Goal: Transaction & Acquisition: Purchase product/service

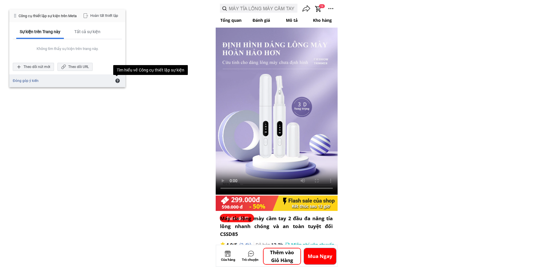
click at [109, 19] on div "Hoàn tất thiết lập" at bounding box center [101, 16] width 42 height 8
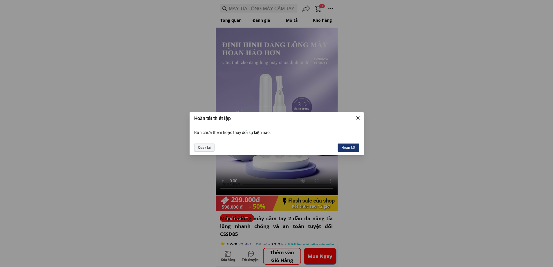
click at [353, 144] on div "Hoàn tất" at bounding box center [348, 147] width 21 height 8
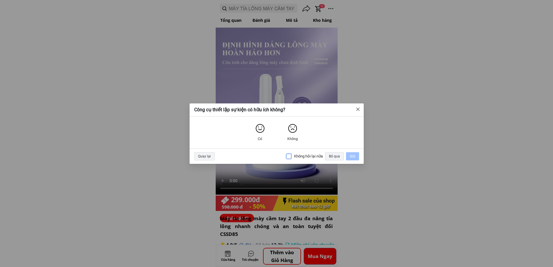
click at [290, 157] on input "Không hỏi lại nữa" at bounding box center [289, 156] width 6 height 6
checkbox input "true"
click at [334, 158] on div "Bỏ qua" at bounding box center [334, 156] width 19 height 8
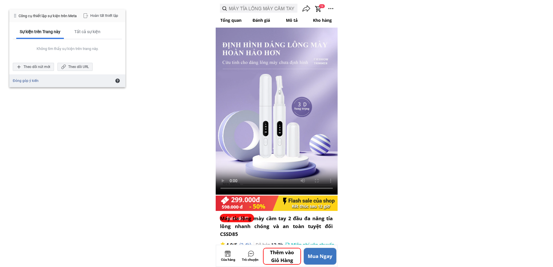
click at [319, 257] on p "Mua Ngay" at bounding box center [320, 256] width 32 height 16
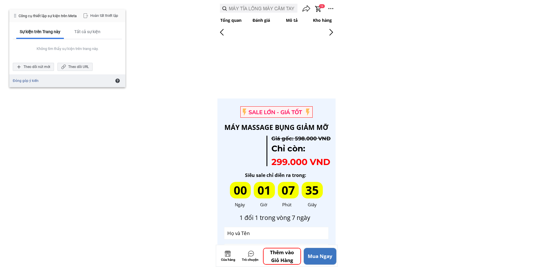
scroll to position [1740, 0]
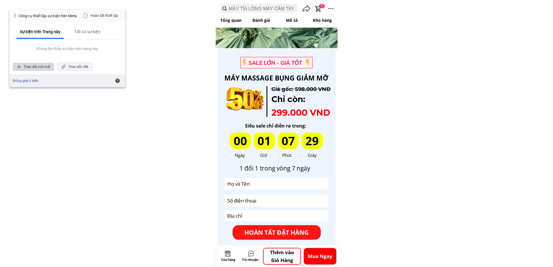
click at [38, 67] on div "Theo dõi nút mới" at bounding box center [33, 67] width 41 height 8
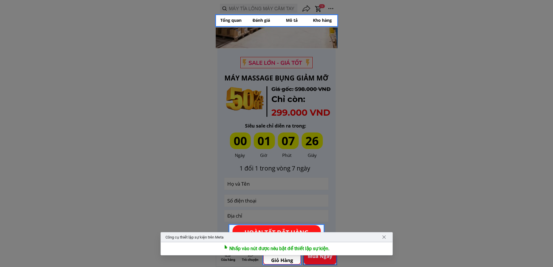
click at [319, 259] on div at bounding box center [320, 256] width 34 height 18
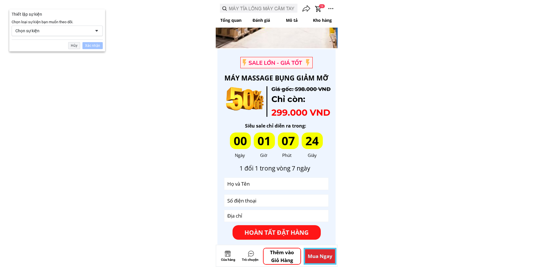
click at [79, 29] on div "Chọn sự kiện" at bounding box center [53, 30] width 76 height 5
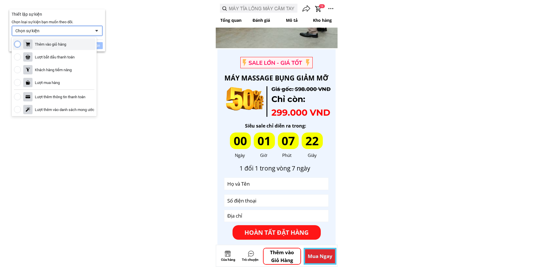
click at [69, 46] on div "Thêm vào giỏ hàng" at bounding box center [54, 44] width 83 height 12
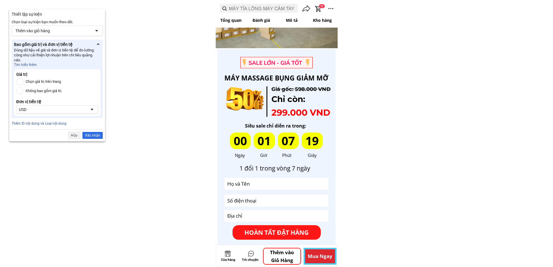
click at [54, 109] on div "USD" at bounding box center [52, 109] width 67 height 5
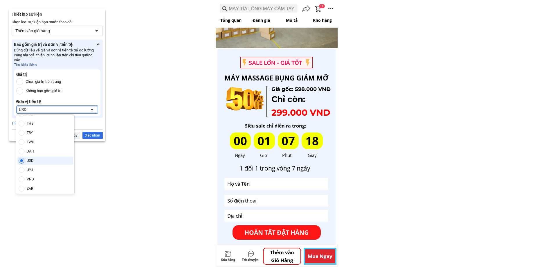
scroll to position [429, 0]
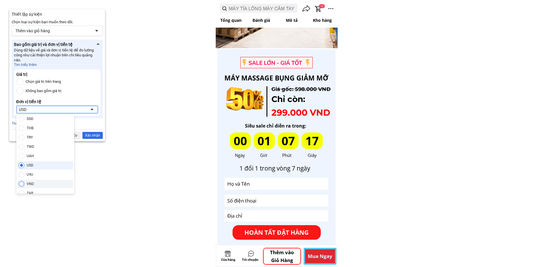
click at [47, 182] on div "VND" at bounding box center [45, 184] width 56 height 8
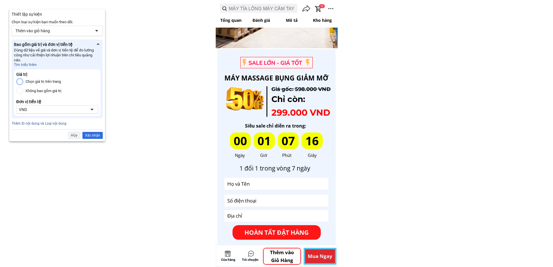
drag, startPoint x: 21, startPoint y: 81, endPoint x: 25, endPoint y: 93, distance: 13.1
click at [21, 82] on input "Chọn giá trị trên trang" at bounding box center [19, 81] width 7 height 7
radio input "true"
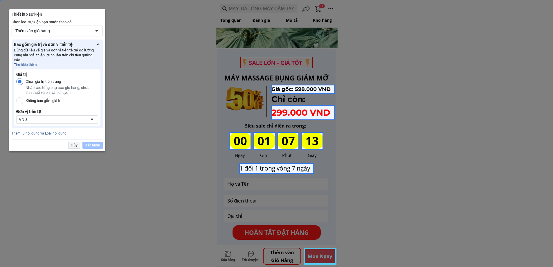
click at [19, 79] on input "Chọn giá trị trên trang" at bounding box center [19, 81] width 7 height 7
click at [21, 82] on input "Chọn giá trị trên trang" at bounding box center [19, 81] width 7 height 7
click at [19, 102] on input "Không bao gồm giá trị" at bounding box center [19, 100] width 7 height 7
radio input "true"
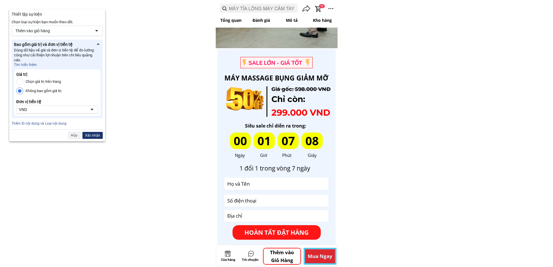
click at [93, 136] on div "Xác nhận" at bounding box center [92, 135] width 20 height 7
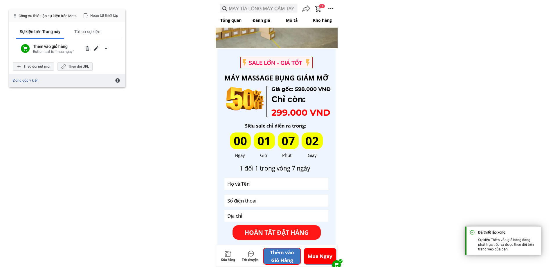
click at [288, 255] on p "Thêm vào Giỏ Hàng" at bounding box center [282, 256] width 37 height 16
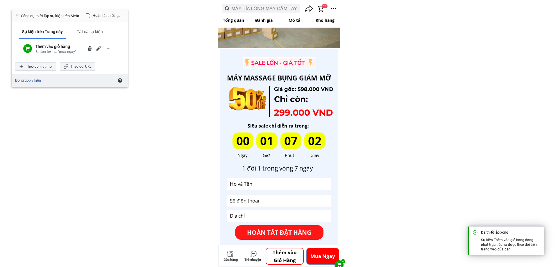
scroll to position [0, 0]
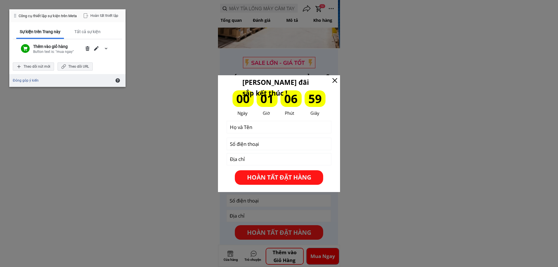
click at [272, 127] on input "text" at bounding box center [278, 127] width 101 height 12
click at [287, 177] on p "HOÀN TẤT ĐẶT HÀNG" at bounding box center [279, 177] width 88 height 15
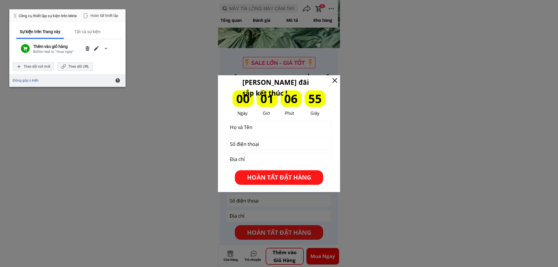
click at [335, 80] on div at bounding box center [334, 80] width 5 height 5
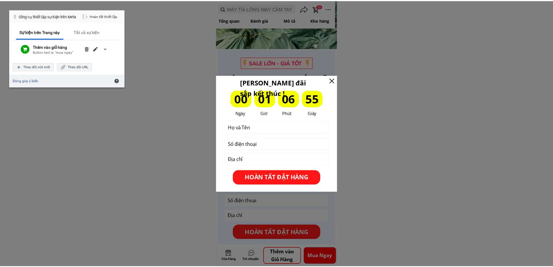
scroll to position [1740, 0]
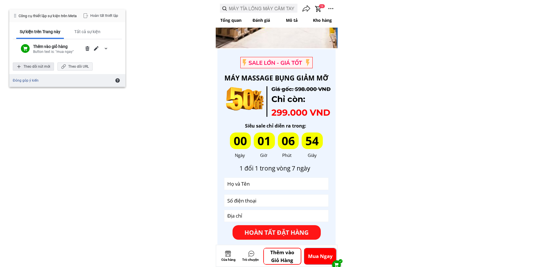
click at [31, 64] on div "Theo dõi nút mới" at bounding box center [33, 66] width 41 height 8
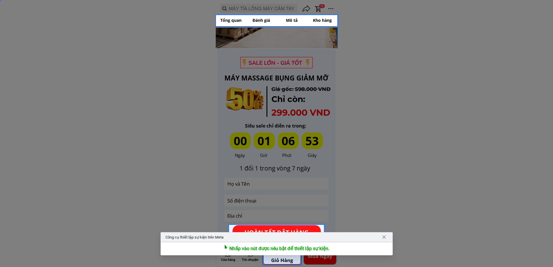
click at [282, 259] on div at bounding box center [282, 256] width 39 height 18
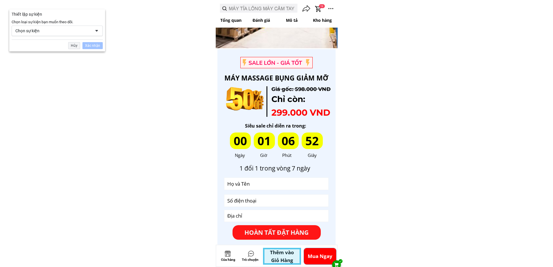
click at [57, 30] on div "Chọn sự kiện" at bounding box center [53, 30] width 76 height 5
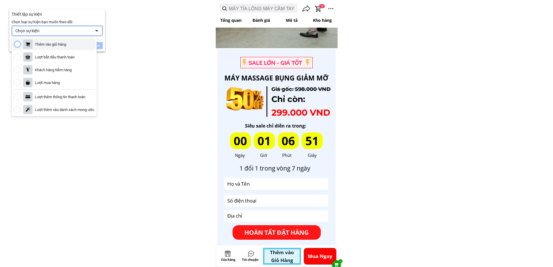
click at [44, 43] on div "Thêm vào giỏ hàng" at bounding box center [50, 44] width 31 height 5
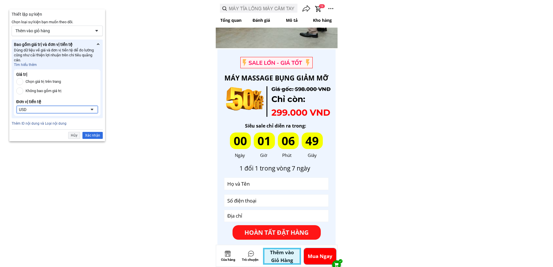
click at [60, 110] on div "USD" at bounding box center [52, 109] width 67 height 5
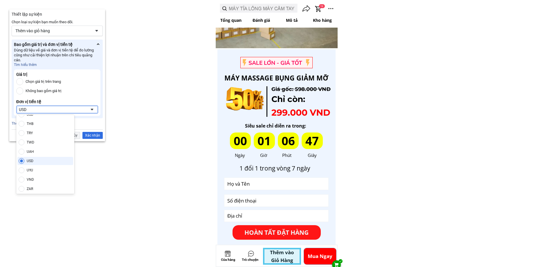
scroll to position [433, 0]
click at [41, 179] on div "VND" at bounding box center [45, 179] width 56 height 8
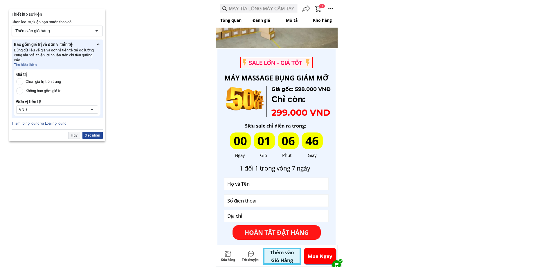
click at [95, 134] on div "Xác nhận" at bounding box center [92, 135] width 20 height 7
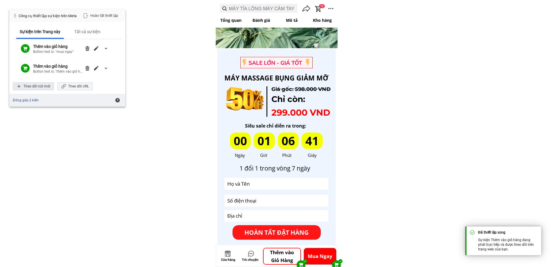
click at [33, 85] on div "Theo dõi nút mới" at bounding box center [33, 86] width 41 height 8
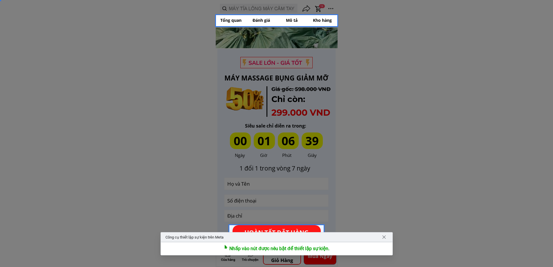
click at [285, 262] on div at bounding box center [276, 133] width 553 height 267
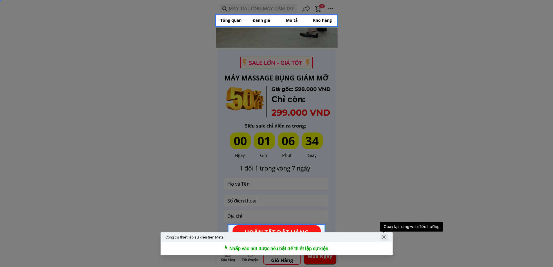
click at [385, 237] on span "Quay lại trang web điều hướng" at bounding box center [384, 237] width 5 height 5
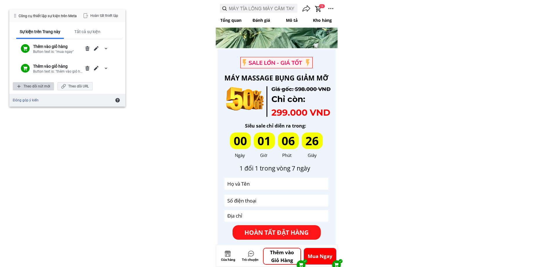
click at [36, 87] on div "Theo dõi nút mới" at bounding box center [33, 86] width 41 height 8
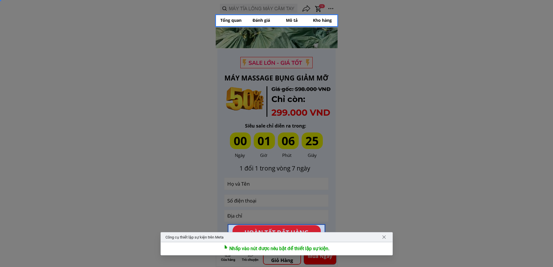
click at [294, 229] on div at bounding box center [277, 232] width 98 height 17
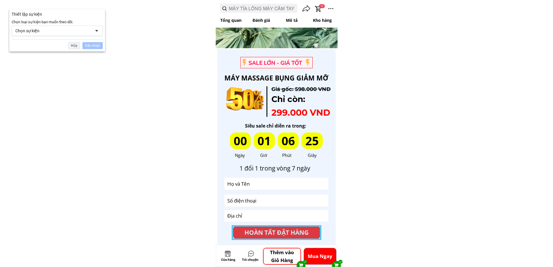
scroll to position [1742, 0]
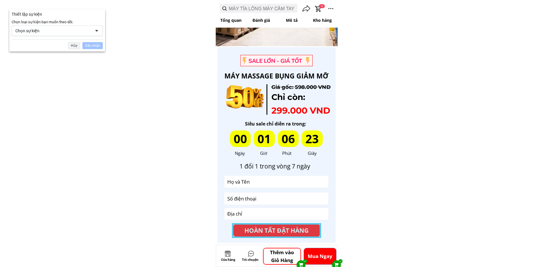
click at [47, 31] on div "Chọn sự kiện" at bounding box center [53, 30] width 76 height 5
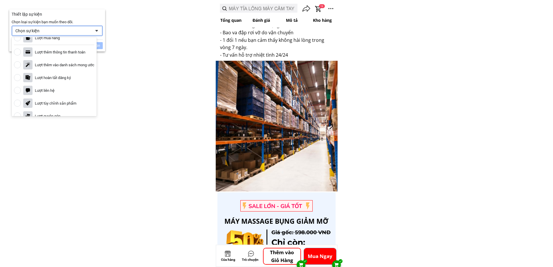
scroll to position [57, 0]
click at [69, 66] on div "Lượt hoàn tất đăng ký" at bounding box center [53, 65] width 36 height 5
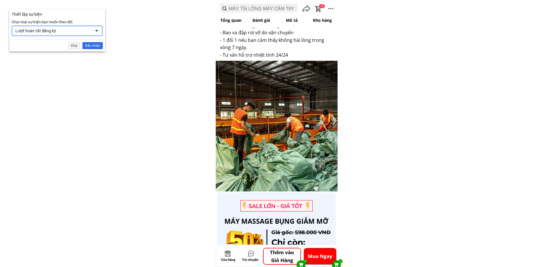
click at [43, 30] on div "Lượt hoàn tất đăng ký" at bounding box center [53, 30] width 76 height 5
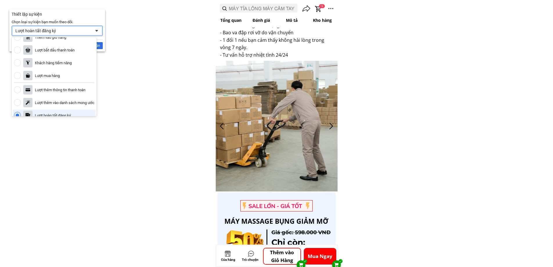
scroll to position [0, 0]
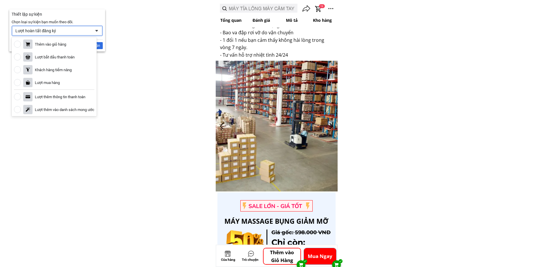
click at [87, 14] on div "Thiết lập sự kiện" at bounding box center [57, 14] width 91 height 5
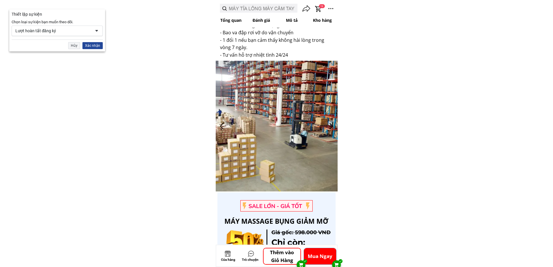
click at [97, 46] on div "Xác nhận" at bounding box center [92, 45] width 20 height 7
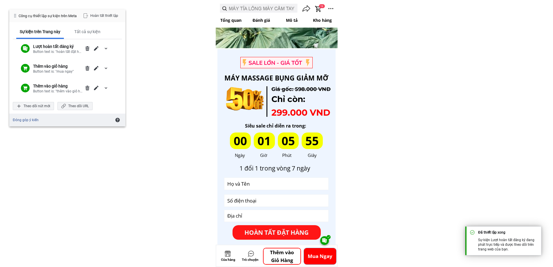
scroll to position [869, 0]
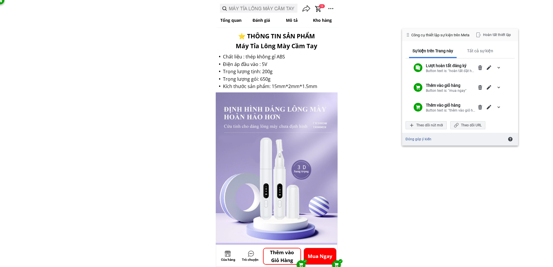
drag, startPoint x: 15, startPoint y: 17, endPoint x: 392, endPoint y: 36, distance: 377.8
click at [406, 33] on span at bounding box center [408, 35] width 5 height 5
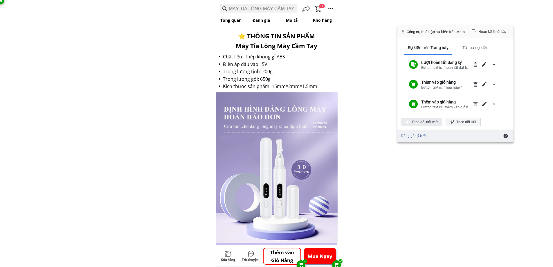
click at [425, 120] on div "Theo dõi nút mới" at bounding box center [421, 122] width 41 height 8
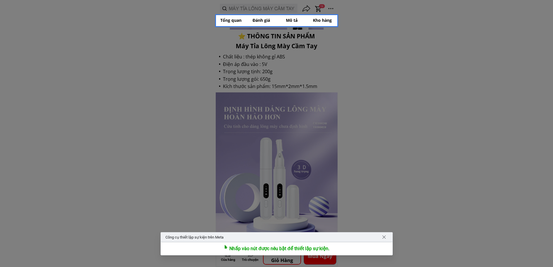
click at [283, 259] on div at bounding box center [276, 133] width 553 height 267
click at [264, 249] on div "Nhấp vào nút được nêu bật để thiết lập sự kiện." at bounding box center [279, 249] width 100 height 6
click at [290, 262] on div at bounding box center [276, 133] width 553 height 267
click at [385, 236] on span "Quay lại trang web điều hướng" at bounding box center [384, 237] width 5 height 5
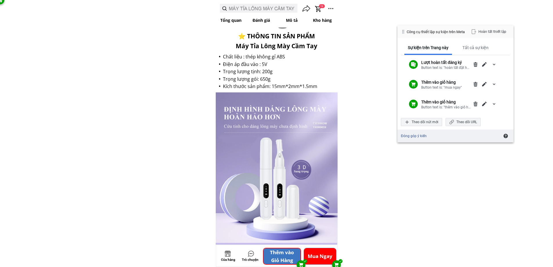
click at [280, 256] on p "Thêm vào Giỏ Hàng" at bounding box center [282, 256] width 37 height 16
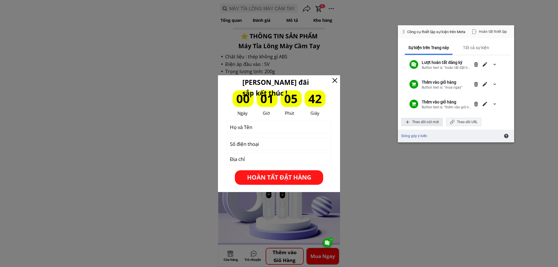
click at [418, 120] on div "Theo dõi nút mới" at bounding box center [421, 122] width 41 height 8
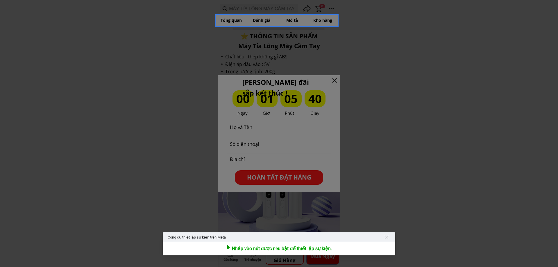
click at [275, 177] on div at bounding box center [279, 133] width 558 height 267
click at [275, 178] on div at bounding box center [279, 133] width 558 height 267
click at [278, 249] on div "Nhấp vào nút được nêu bật để thiết lập sự kiện." at bounding box center [282, 249] width 100 height 6
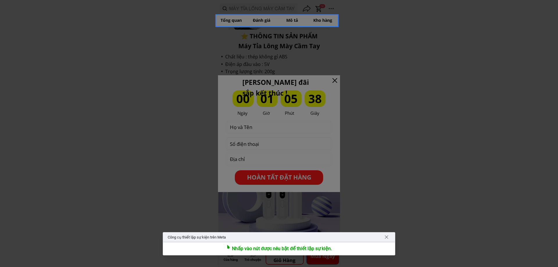
click at [246, 249] on div "Nhấp vào nút được nêu bật để thiết lập sự kiện." at bounding box center [282, 249] width 100 height 6
click at [269, 173] on div at bounding box center [279, 133] width 558 height 267
click at [459, 73] on div at bounding box center [279, 133] width 558 height 267
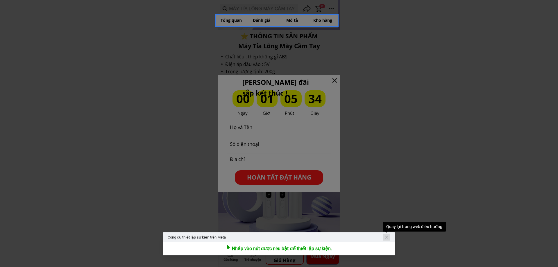
click at [387, 235] on span "Quay lại trang web điều hướng" at bounding box center [386, 237] width 5 height 5
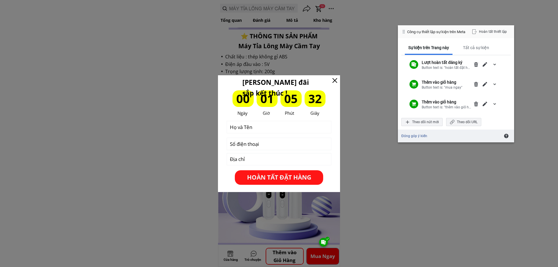
click at [336, 80] on div at bounding box center [334, 80] width 5 height 5
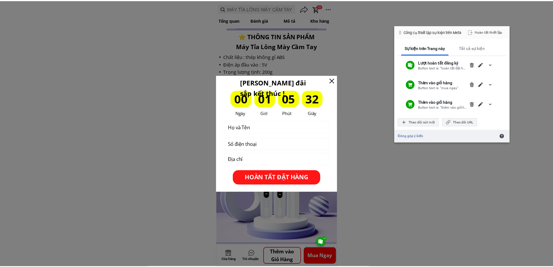
scroll to position [869, 0]
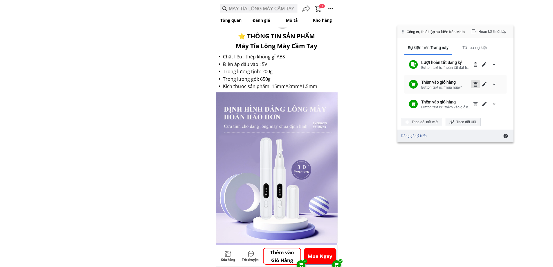
click at [476, 84] on span "Xóa" at bounding box center [475, 84] width 5 height 5
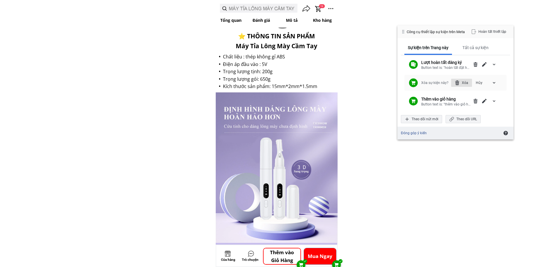
click at [464, 82] on div "Xóa" at bounding box center [461, 83] width 21 height 8
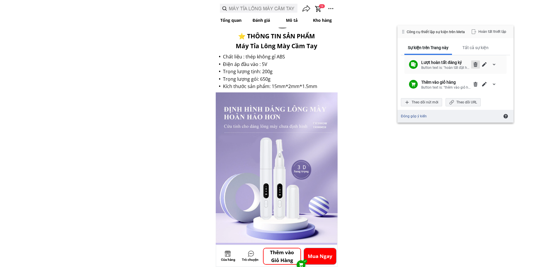
click at [476, 64] on span "Xóa" at bounding box center [475, 64] width 5 height 5
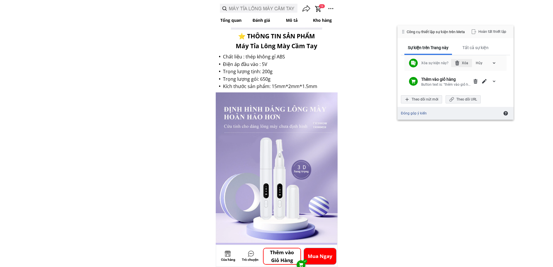
click at [465, 63] on div "Xóa" at bounding box center [461, 63] width 21 height 8
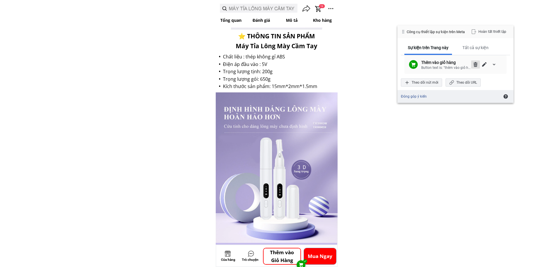
click at [475, 66] on span "Xóa" at bounding box center [475, 64] width 5 height 5
click at [466, 63] on div "Xóa" at bounding box center [461, 63] width 21 height 8
click at [423, 82] on div "Theo dõi nút mới" at bounding box center [421, 83] width 41 height 8
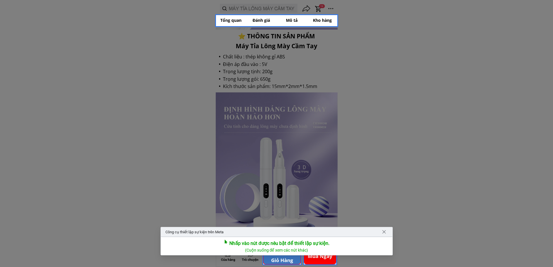
click at [283, 259] on div at bounding box center [282, 256] width 39 height 18
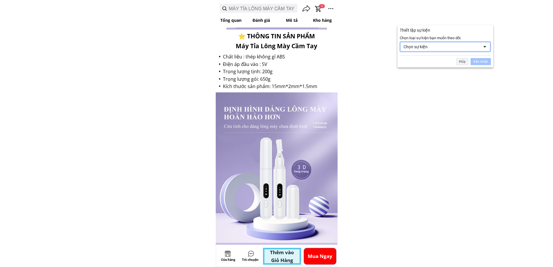
click at [430, 44] on div "Chọn sự kiện" at bounding box center [442, 46] width 76 height 5
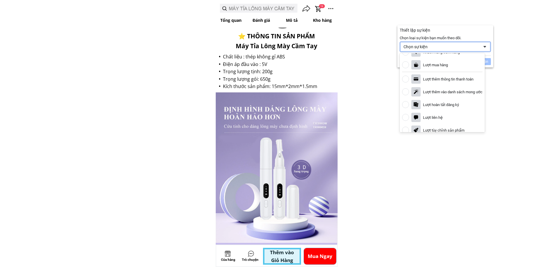
scroll to position [28, 0]
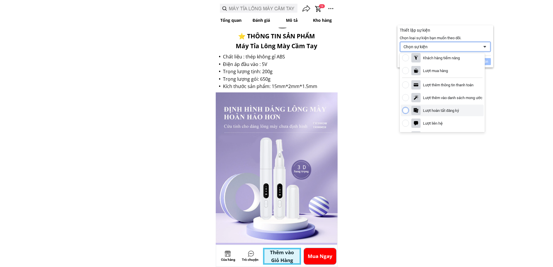
click at [449, 113] on div "Lượt hoàn tất đăng ký" at bounding box center [441, 110] width 36 height 5
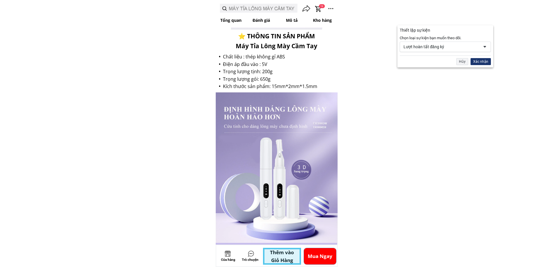
click at [482, 63] on div "Xác nhận" at bounding box center [481, 61] width 20 height 7
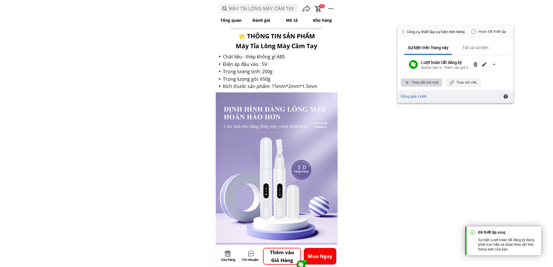
click at [421, 83] on div "Theo dõi nút mới" at bounding box center [421, 82] width 41 height 8
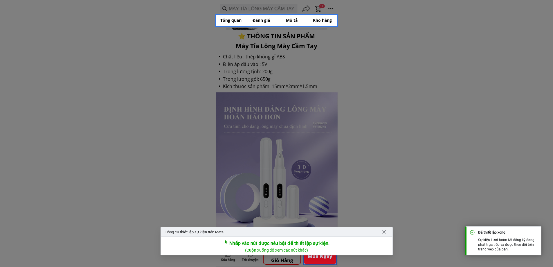
click at [318, 261] on div at bounding box center [320, 256] width 34 height 18
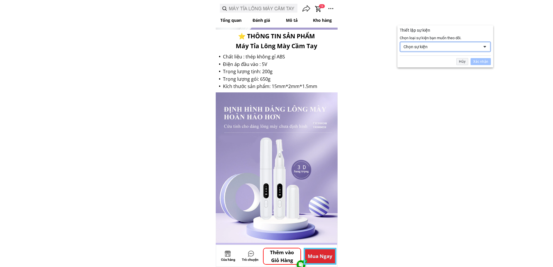
click at [431, 45] on div "Chọn sự kiện" at bounding box center [442, 46] width 76 height 5
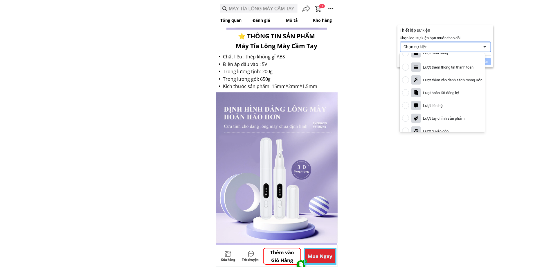
scroll to position [49, 0]
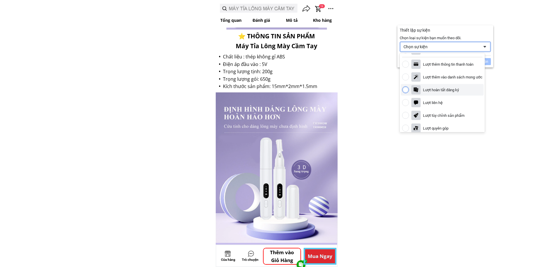
click at [466, 88] on div "Lượt hoàn tất đăng ký" at bounding box center [442, 90] width 83 height 12
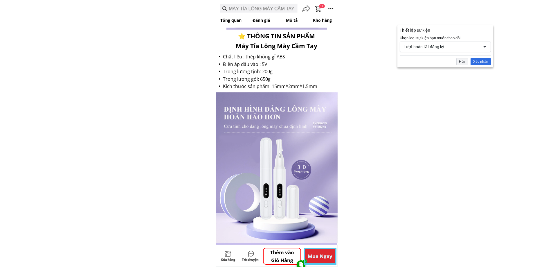
click at [486, 64] on div "Xác nhận" at bounding box center [481, 61] width 20 height 7
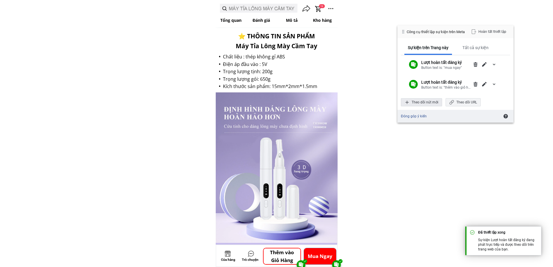
click at [434, 101] on div "Theo dõi nút mới" at bounding box center [421, 102] width 41 height 8
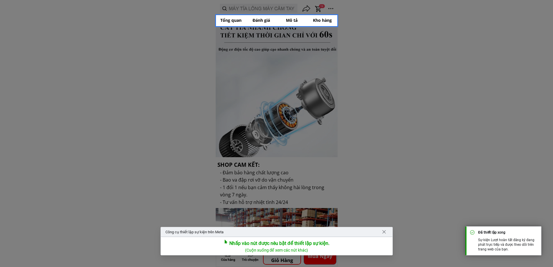
scroll to position [1740, 0]
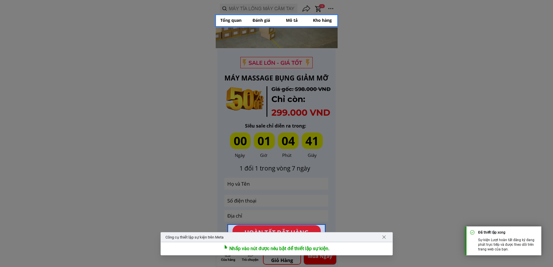
click at [286, 230] on div at bounding box center [276, 232] width 98 height 17
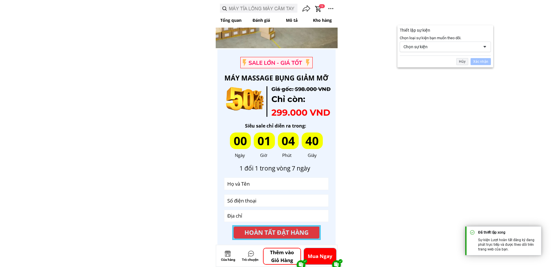
scroll to position [1742, 0]
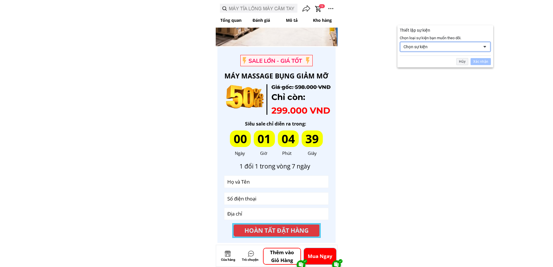
click at [421, 44] on div "Chọn sự kiện" at bounding box center [442, 46] width 76 height 5
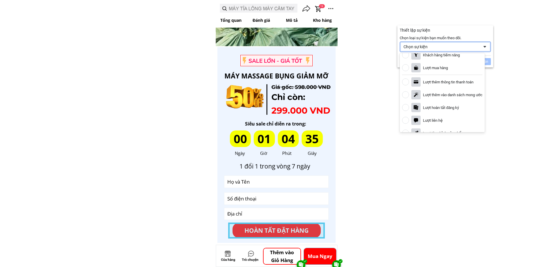
scroll to position [37, 0]
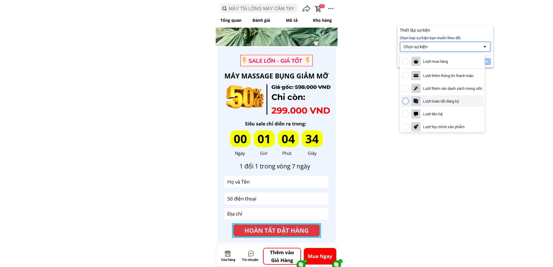
click at [445, 103] on div "Lượt hoàn tất đăng ký" at bounding box center [441, 101] width 36 height 5
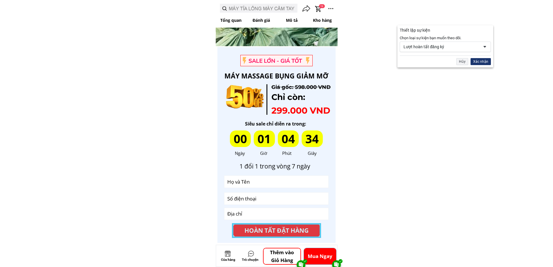
click at [478, 62] on div "Xác nhận" at bounding box center [481, 61] width 20 height 7
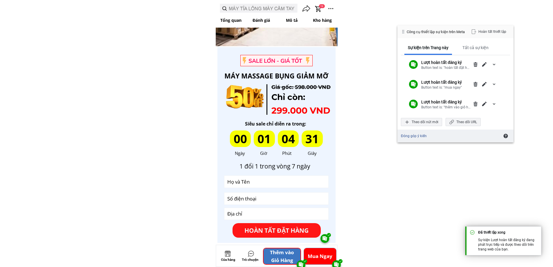
click at [289, 256] on p "Thêm vào Giỏ Hàng" at bounding box center [282, 256] width 37 height 16
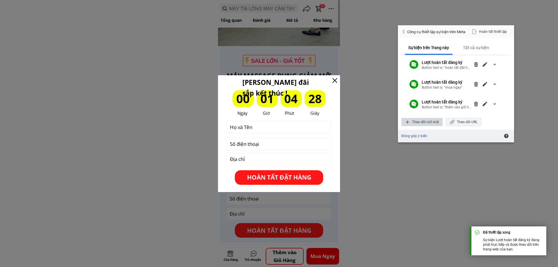
click at [424, 122] on div "Theo dõi nút mới" at bounding box center [421, 122] width 41 height 8
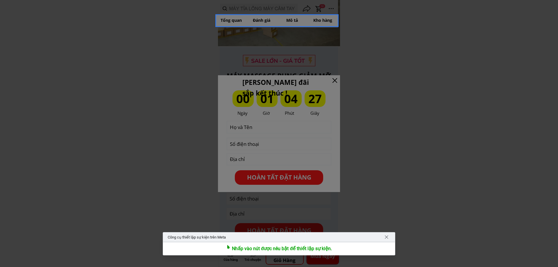
click at [276, 177] on div at bounding box center [279, 133] width 558 height 267
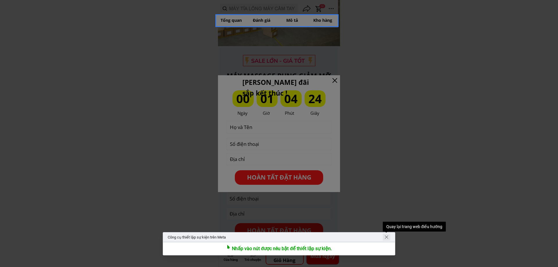
click at [390, 236] on div "Quay lại trang web điều hướng" at bounding box center [386, 237] width 8 height 7
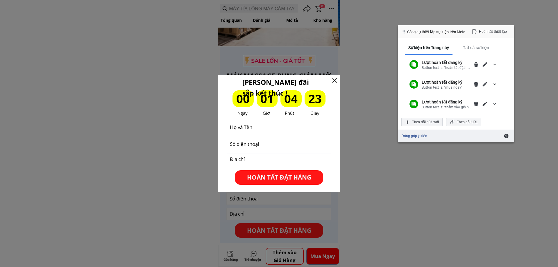
click at [303, 176] on p "HOÀN TẤT ĐẶT HÀNG" at bounding box center [279, 177] width 88 height 15
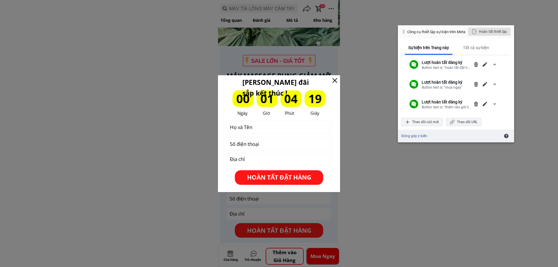
click at [491, 29] on div "Hoàn tất thiết lập" at bounding box center [489, 32] width 42 height 8
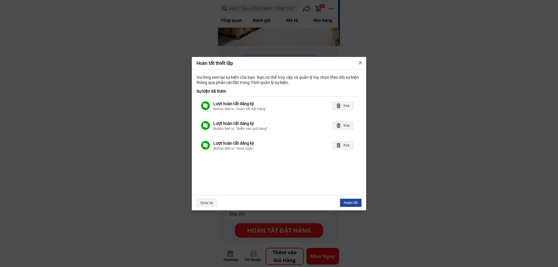
click at [351, 203] on div "Hoàn tất" at bounding box center [350, 203] width 21 height 8
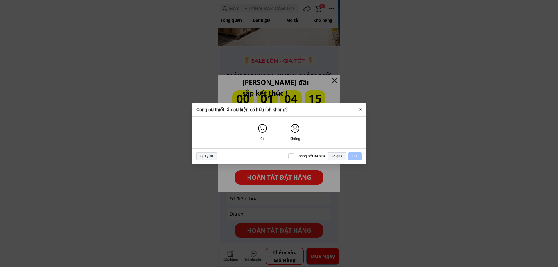
click at [288, 154] on input "Không hỏi lại nữa" at bounding box center [291, 156] width 6 height 6
checkbox input "true"
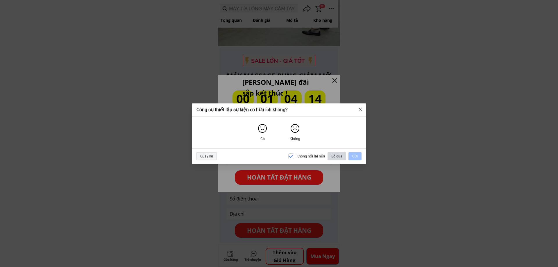
click at [344, 158] on div "Bỏ qua" at bounding box center [336, 156] width 19 height 8
